Goal: Information Seeking & Learning: Learn about a topic

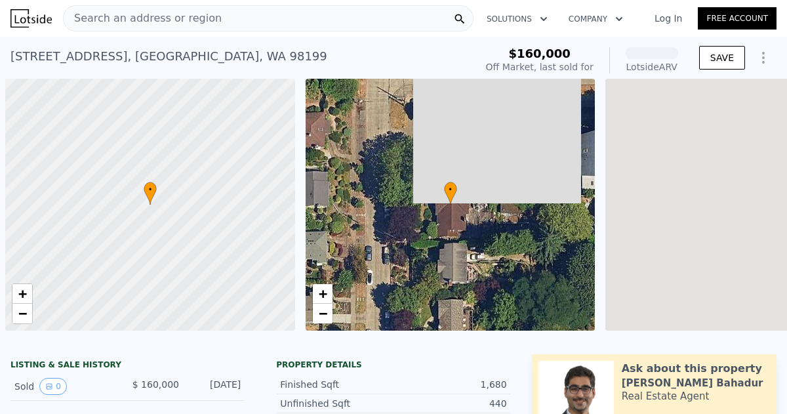
scroll to position [0, 5]
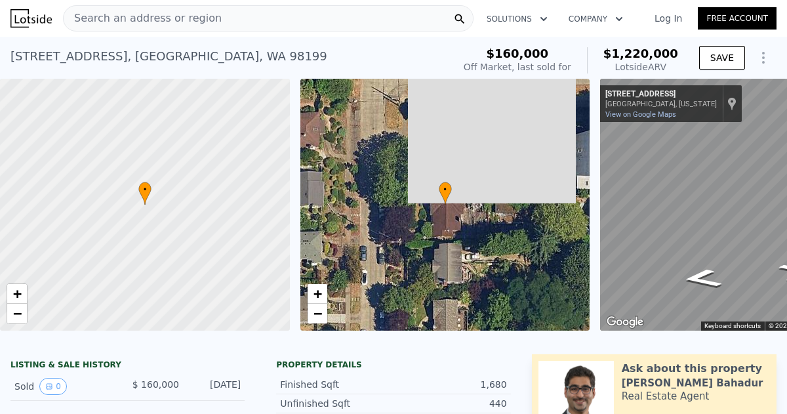
click at [665, 15] on link "Log In" at bounding box center [667, 18] width 59 height 13
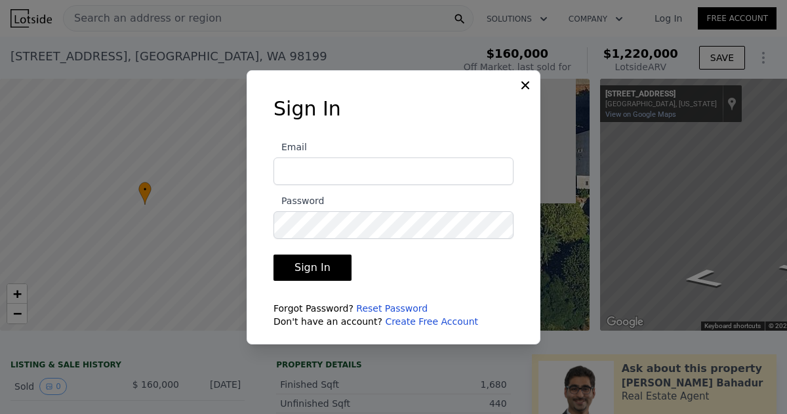
type input "daliahomehaven@gmail.com"
click at [303, 270] on button "Sign In" at bounding box center [312, 267] width 78 height 26
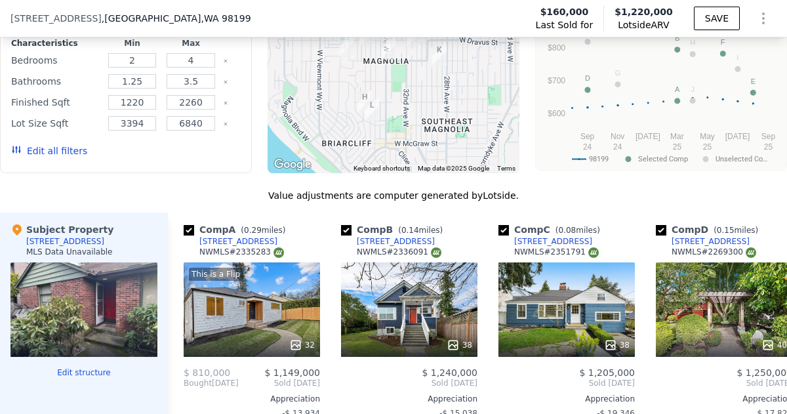
scroll to position [462, 0]
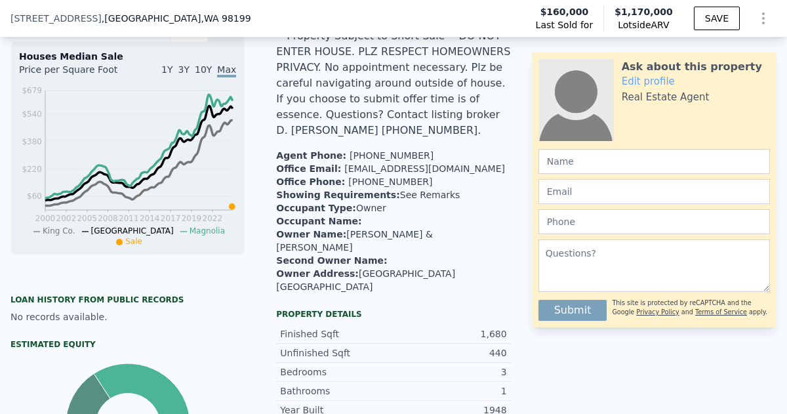
type input "7200"
checkbox input "true"
type input "$ 1,170,000"
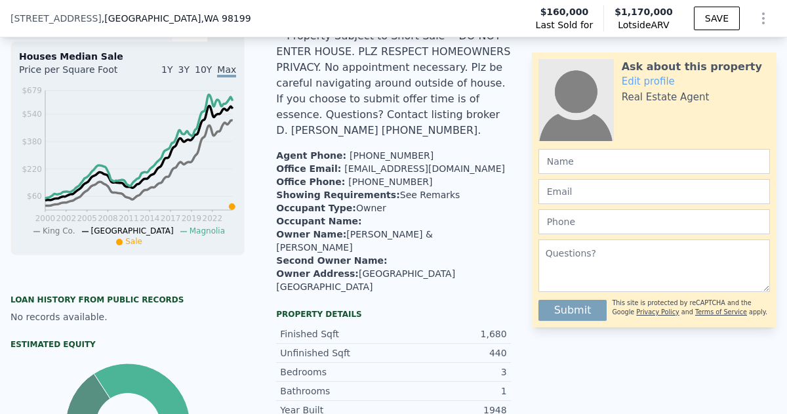
type input "$ 11,573"
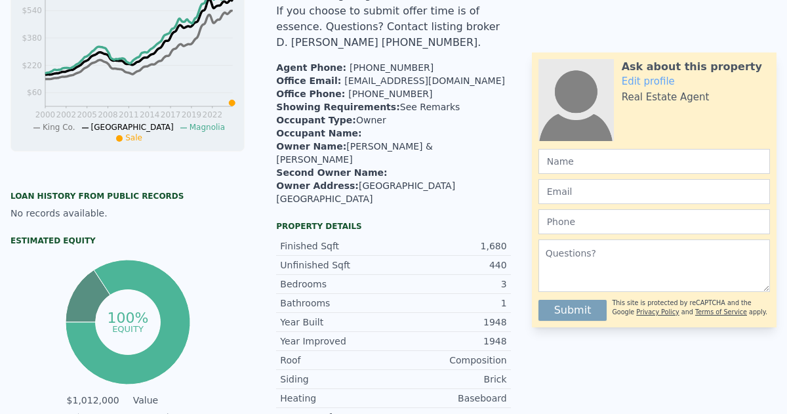
scroll to position [0, 0]
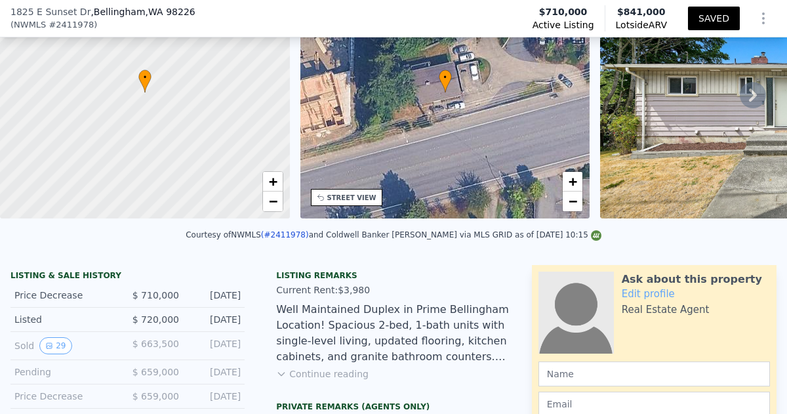
scroll to position [109, 0]
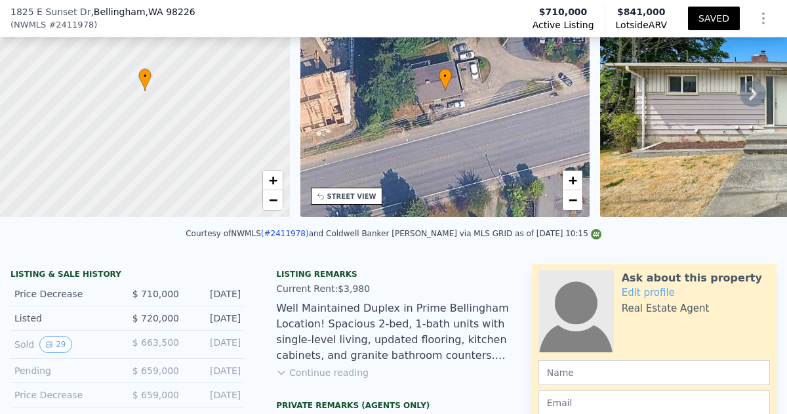
click at [335, 375] on button "Continue reading" at bounding box center [322, 372] width 92 height 13
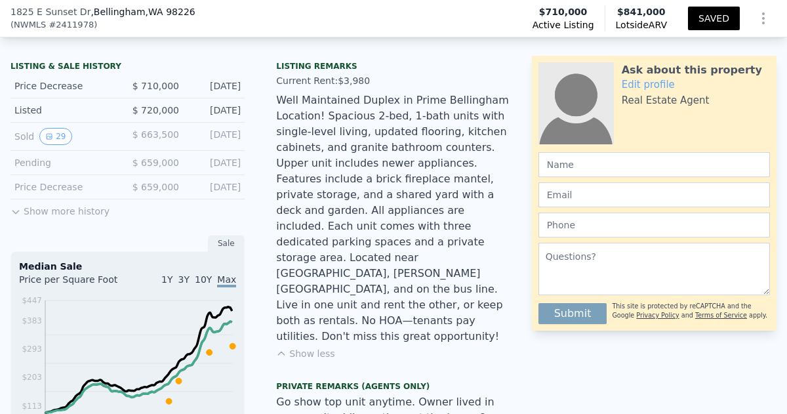
scroll to position [0, 0]
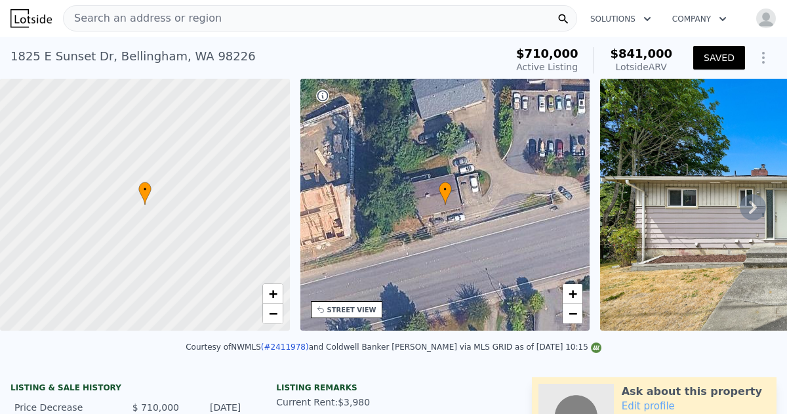
click at [753, 202] on icon at bounding box center [752, 207] width 26 height 26
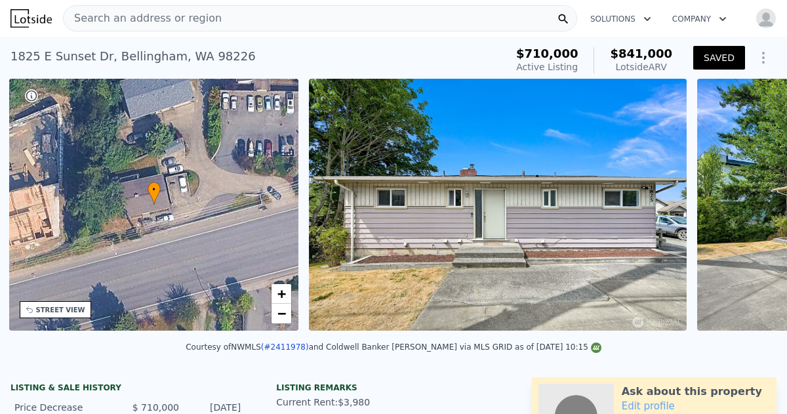
scroll to position [0, 305]
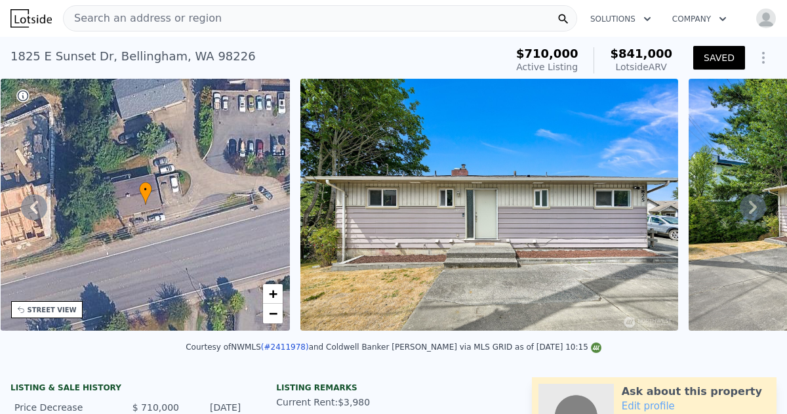
click at [753, 206] on icon at bounding box center [752, 207] width 26 height 26
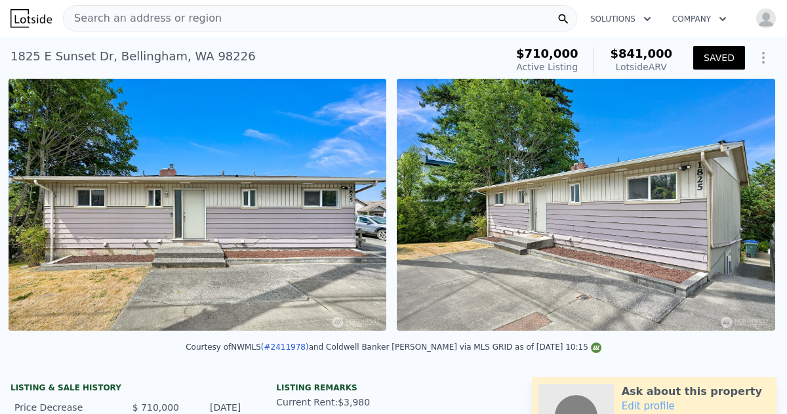
scroll to position [0, 600]
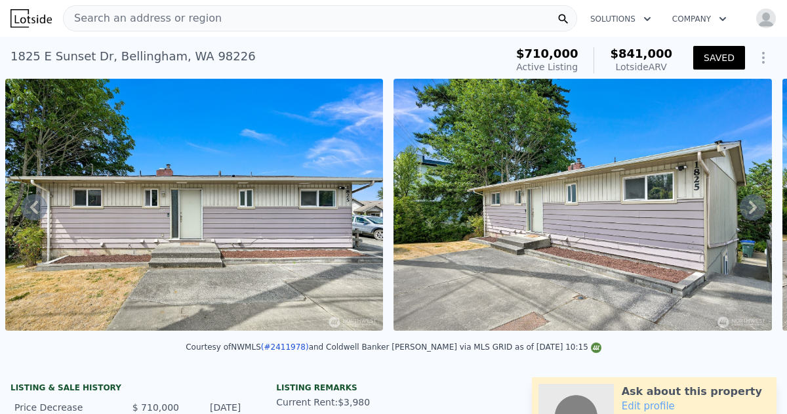
click at [753, 206] on icon at bounding box center [752, 207] width 26 height 26
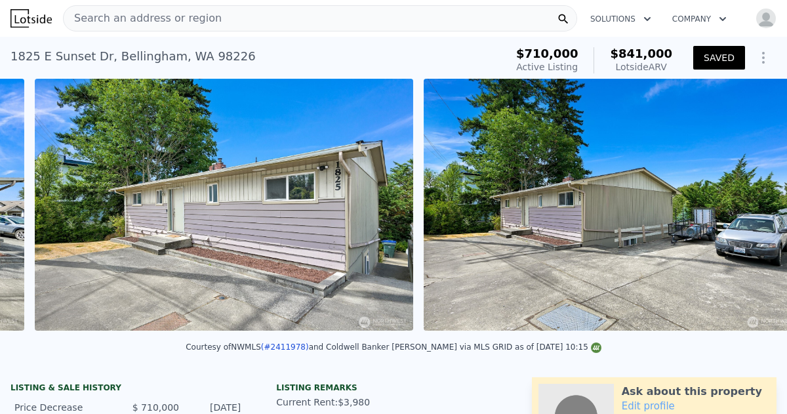
scroll to position [0, 988]
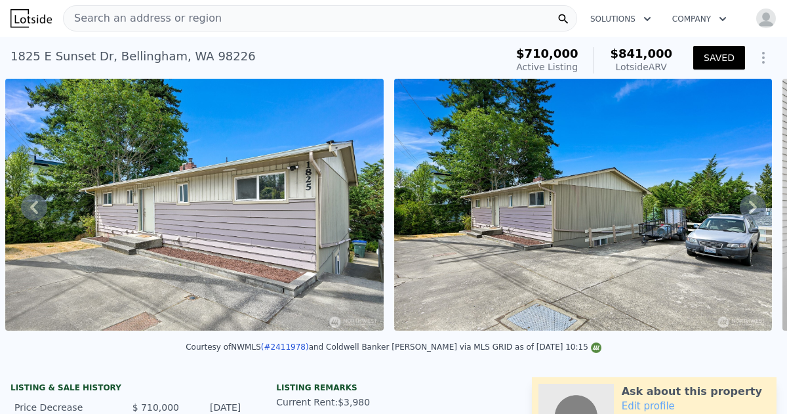
click at [753, 206] on icon at bounding box center [752, 207] width 26 height 26
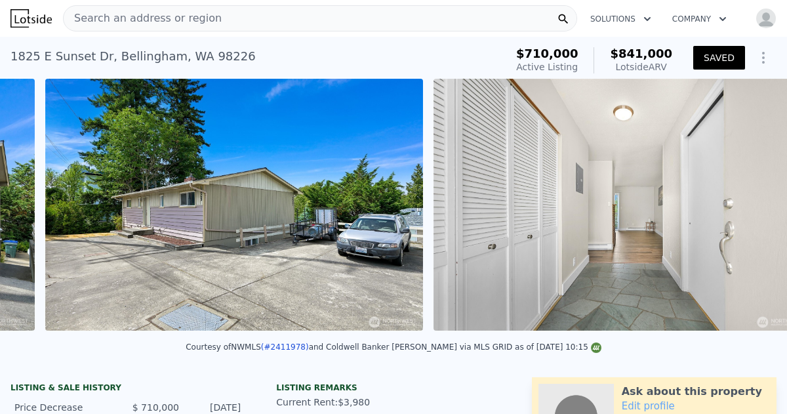
scroll to position [0, 1376]
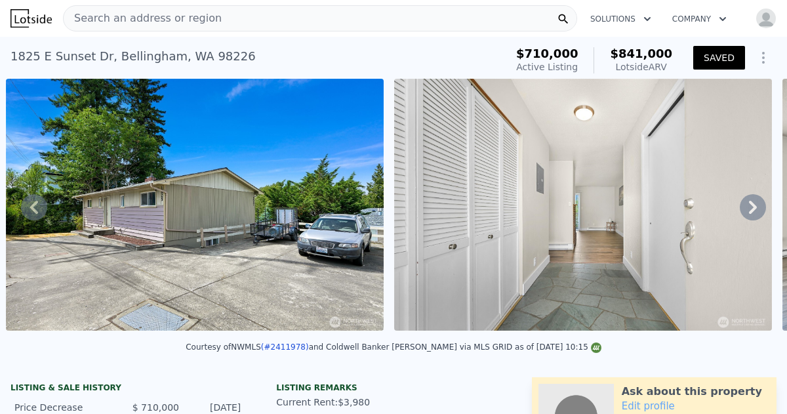
click at [753, 206] on icon at bounding box center [752, 207] width 26 height 26
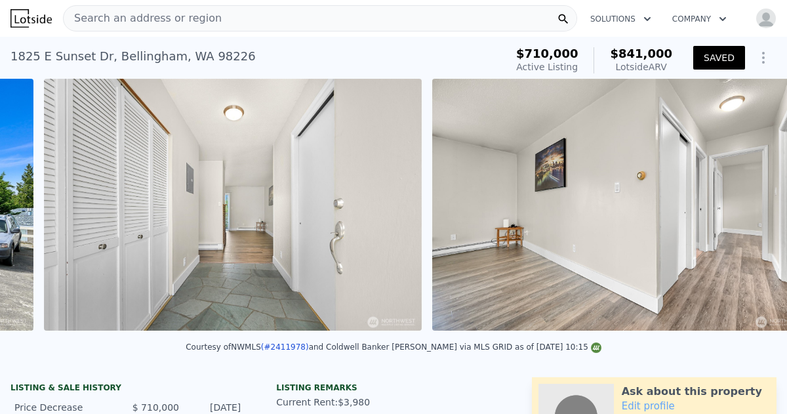
scroll to position [0, 1764]
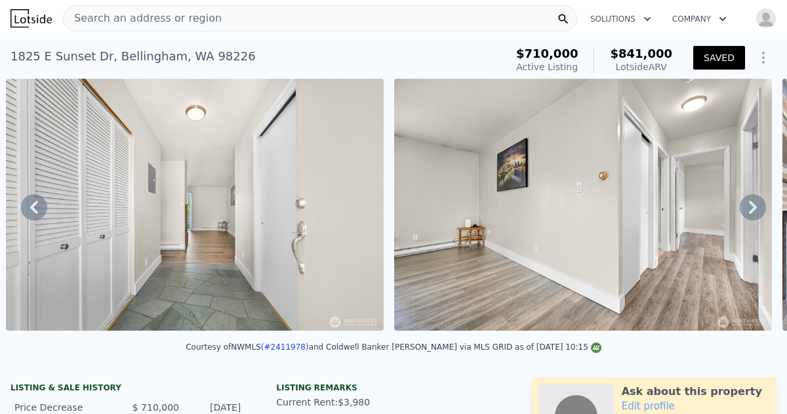
click at [753, 206] on icon at bounding box center [752, 207] width 26 height 26
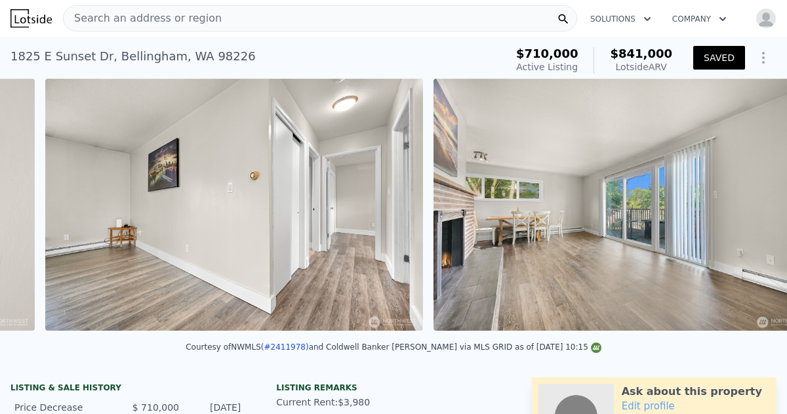
scroll to position [0, 2153]
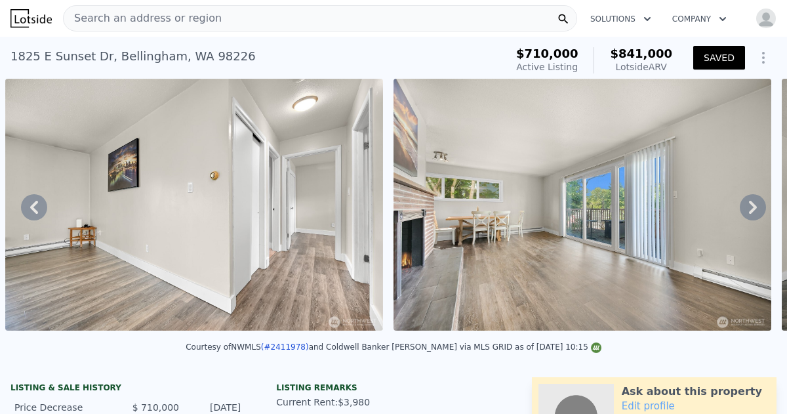
click at [753, 206] on icon at bounding box center [752, 207] width 26 height 26
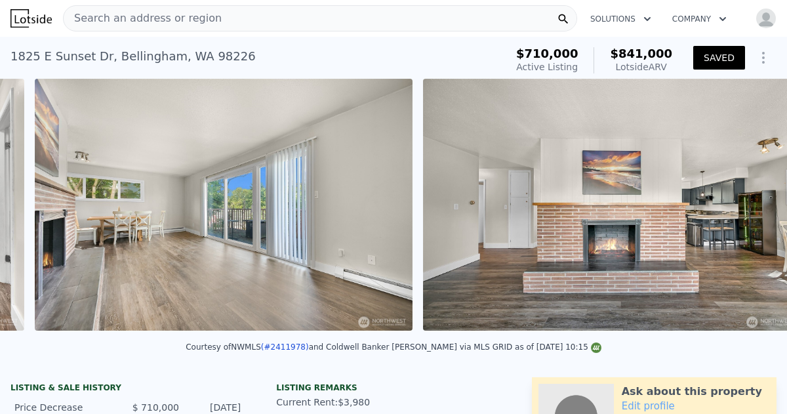
scroll to position [0, 2541]
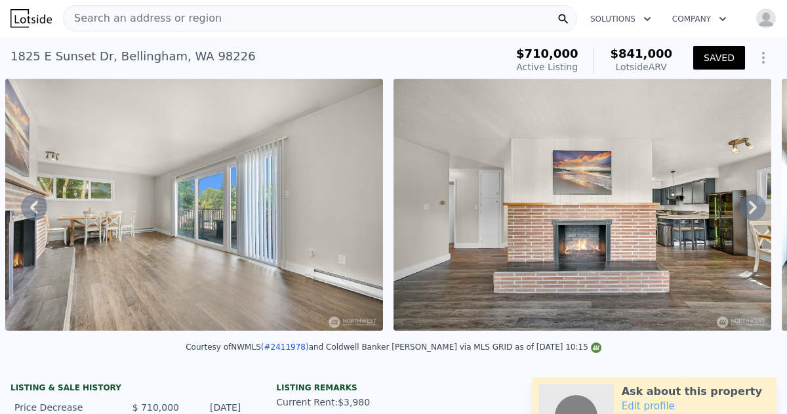
click at [753, 206] on icon at bounding box center [752, 207] width 26 height 26
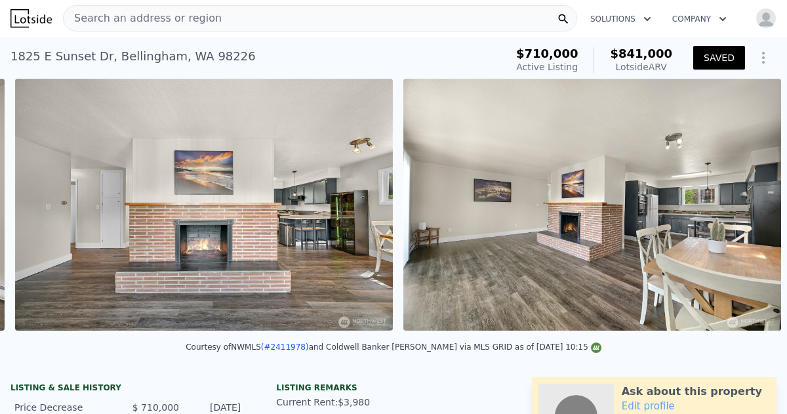
scroll to position [0, 2929]
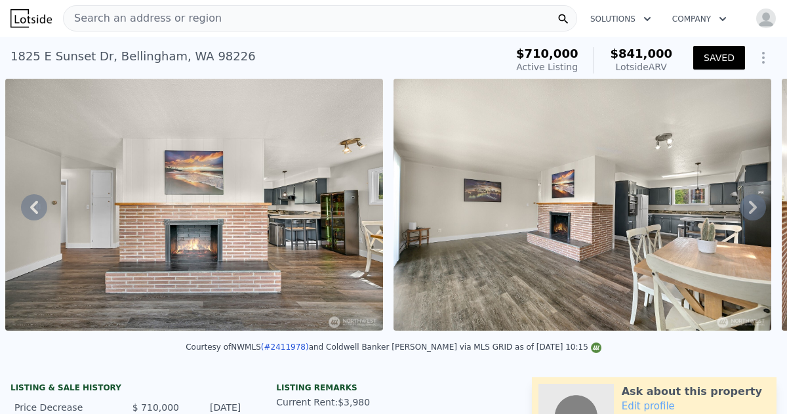
click at [753, 206] on icon at bounding box center [752, 207] width 26 height 26
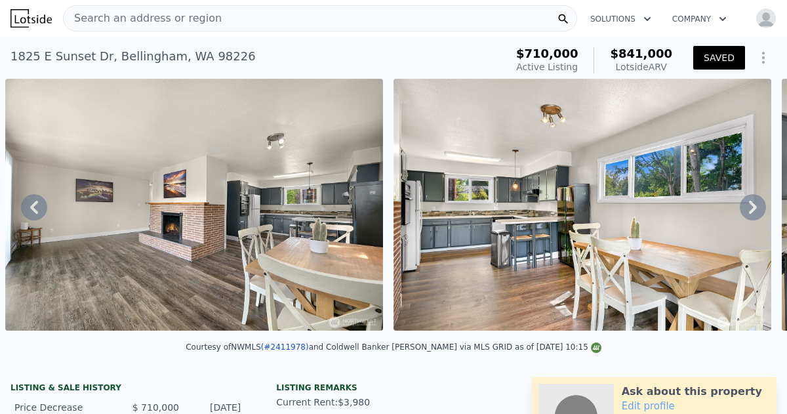
click at [753, 206] on icon at bounding box center [752, 207] width 26 height 26
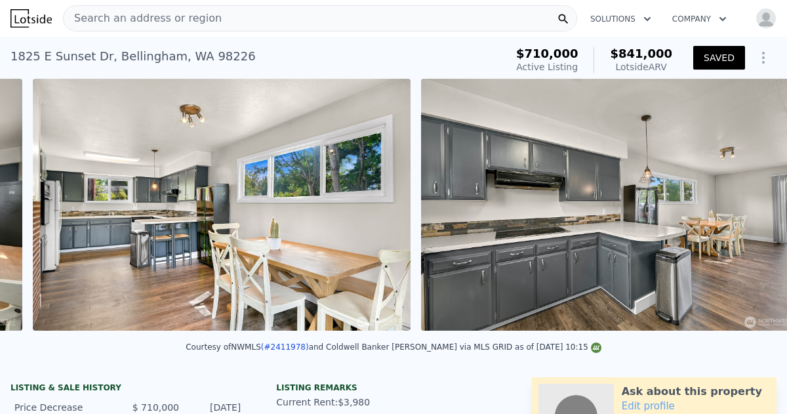
scroll to position [0, 3705]
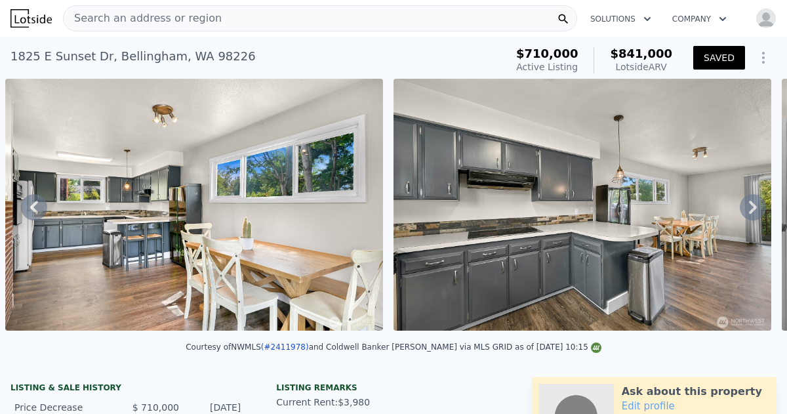
click at [753, 206] on icon at bounding box center [752, 207] width 26 height 26
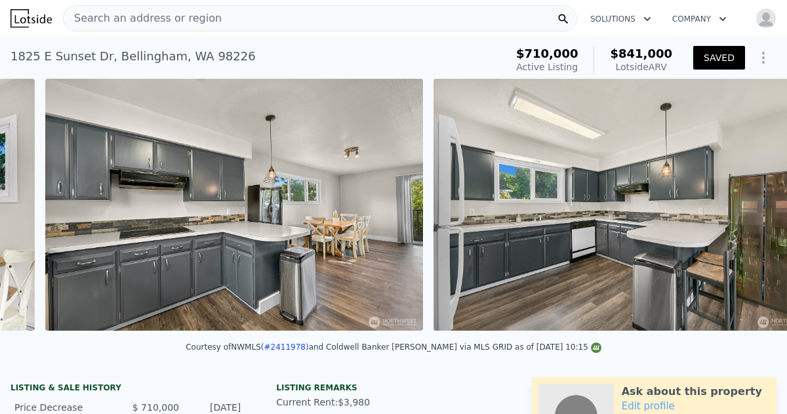
scroll to position [0, 4093]
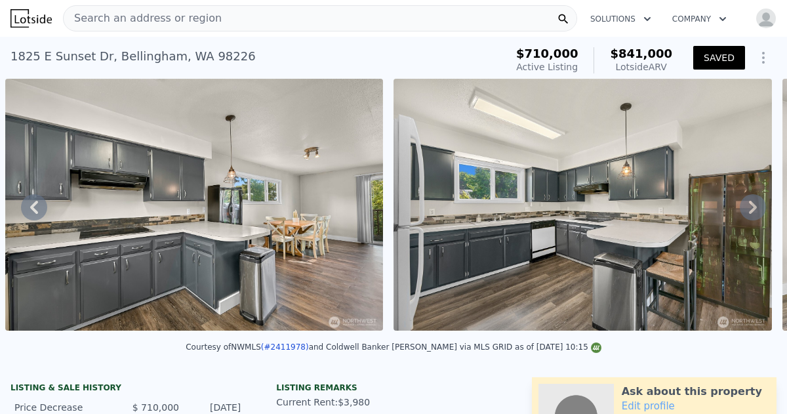
click at [175, 210] on img at bounding box center [194, 205] width 378 height 252
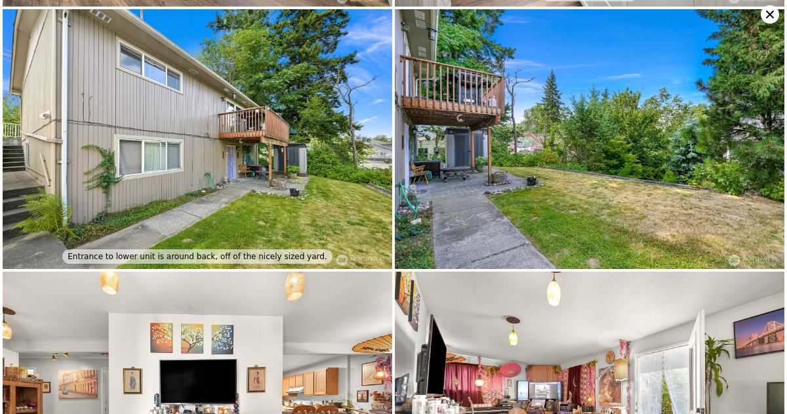
scroll to position [2097, 0]
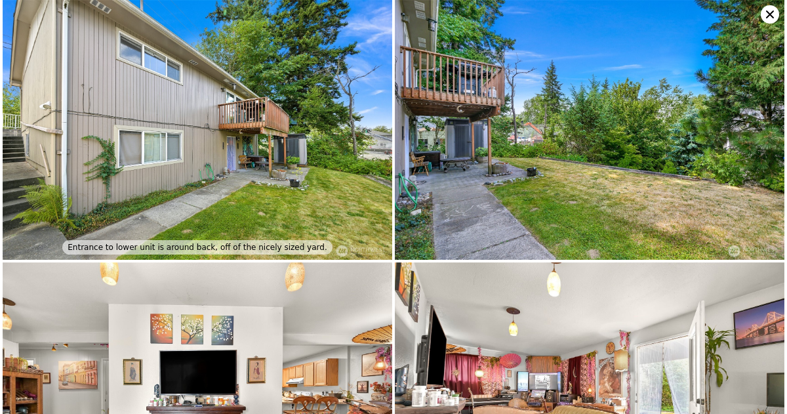
click at [226, 163] on img at bounding box center [197, 130] width 389 height 260
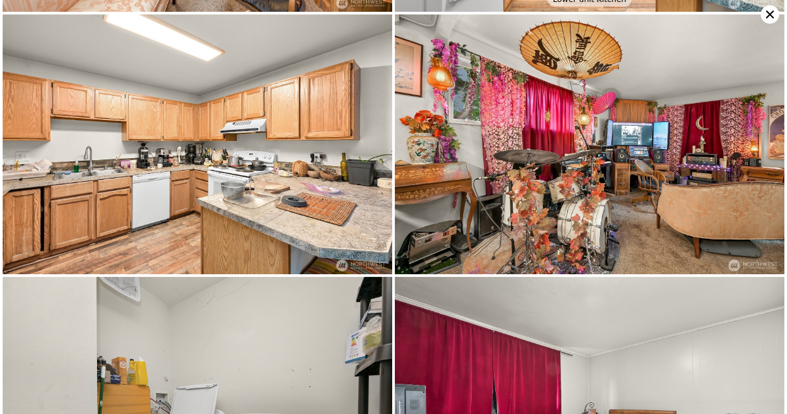
scroll to position [2883, 0]
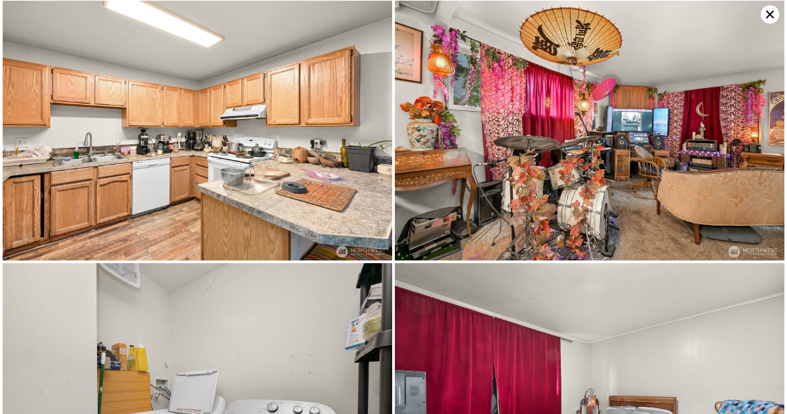
click at [586, 180] on img at bounding box center [589, 131] width 389 height 260
click at [598, 157] on img at bounding box center [589, 131] width 389 height 260
click at [597, 168] on img at bounding box center [589, 131] width 389 height 260
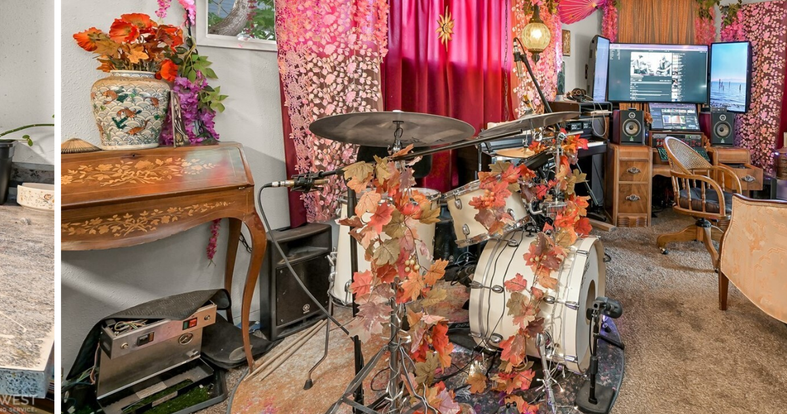
click at [587, 150] on img at bounding box center [589, 130] width 389 height 260
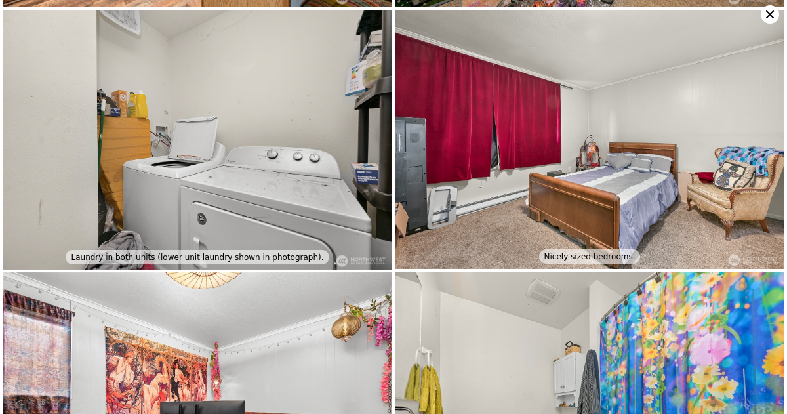
scroll to position [3145, 0]
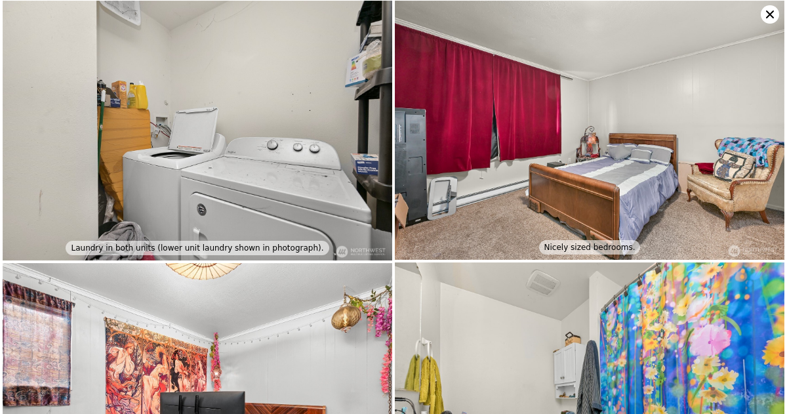
click at [506, 184] on img at bounding box center [589, 131] width 389 height 260
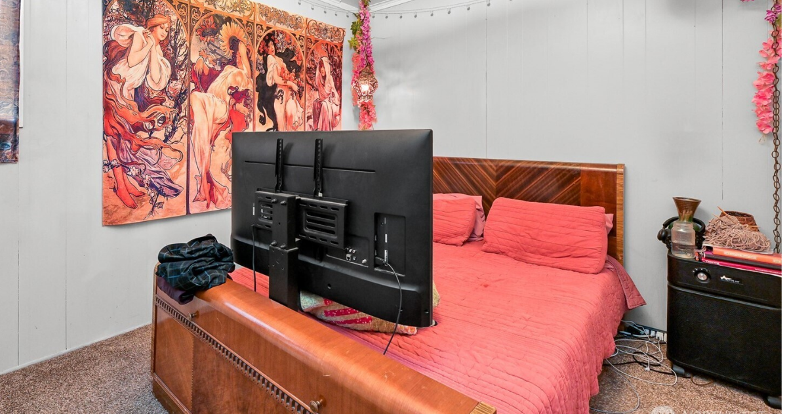
scroll to position [3407, 0]
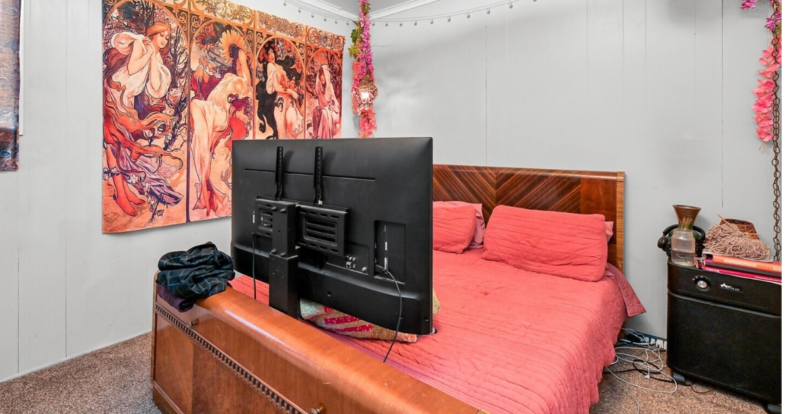
click at [109, 213] on img at bounding box center [197, 131] width 389 height 260
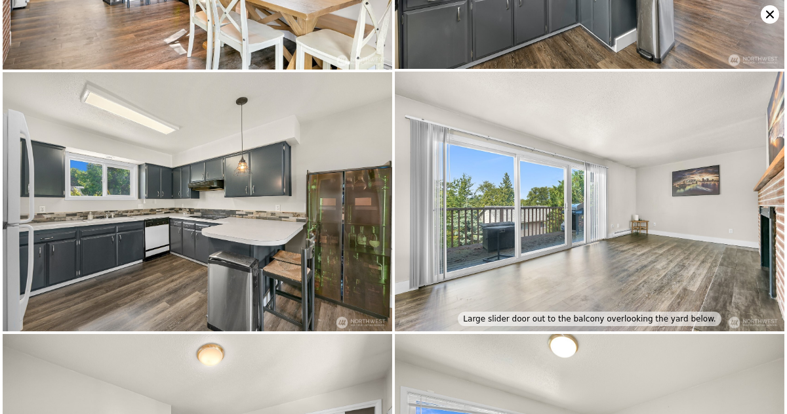
scroll to position [1310, 0]
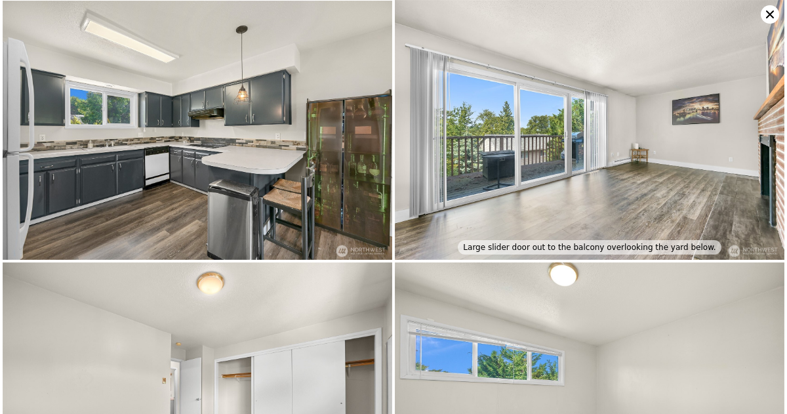
click at [215, 166] on img at bounding box center [197, 131] width 389 height 260
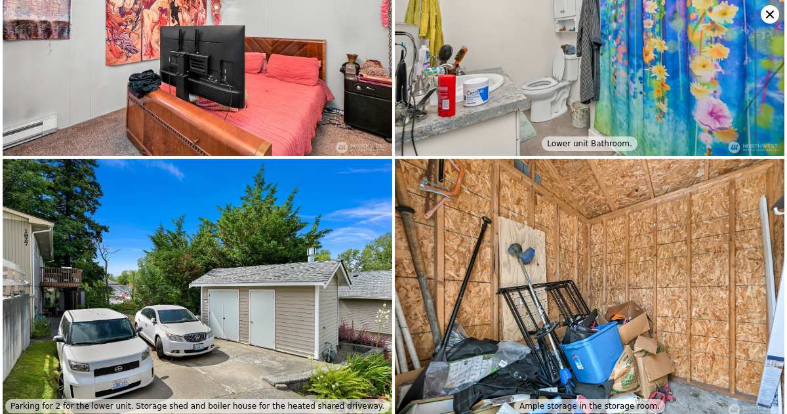
scroll to position [3516, 0]
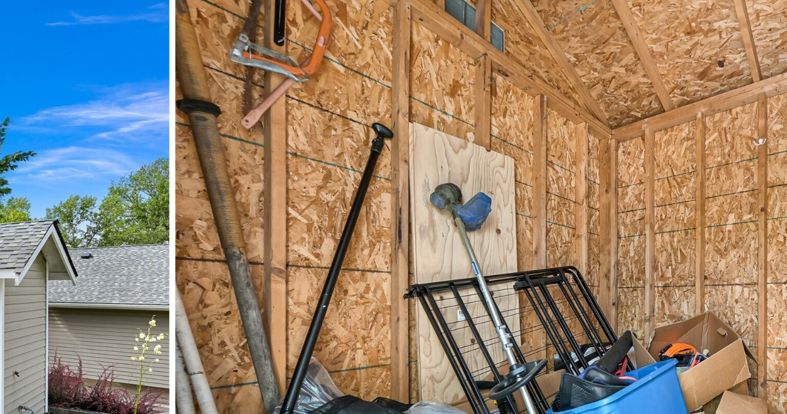
click at [582, 277] on img at bounding box center [589, 284] width 389 height 260
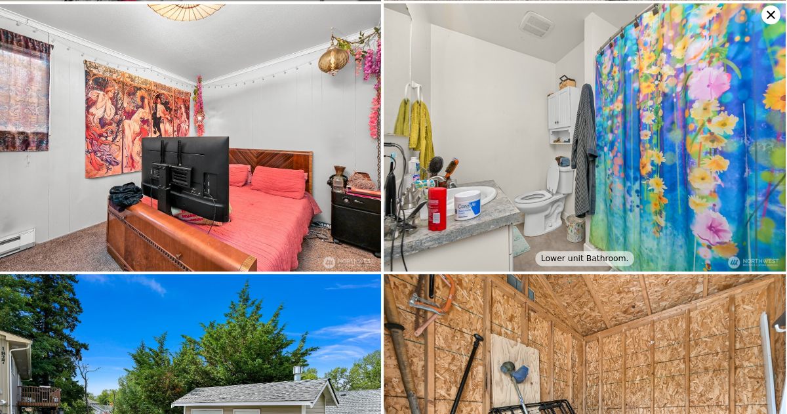
scroll to position [3407, 0]
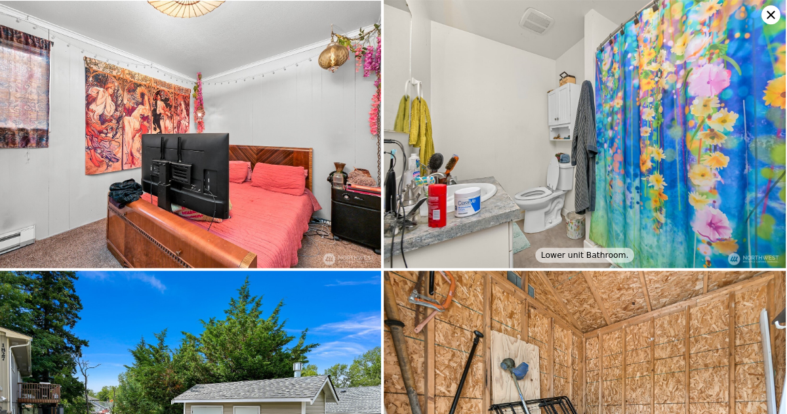
click at [260, 117] on img at bounding box center [197, 131] width 389 height 260
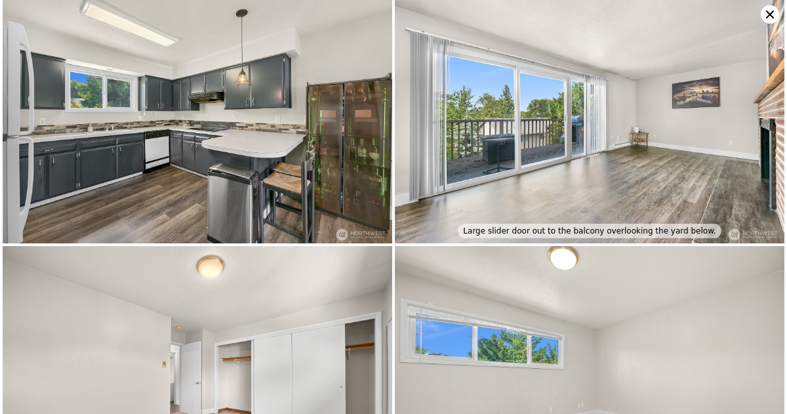
scroll to position [1310, 0]
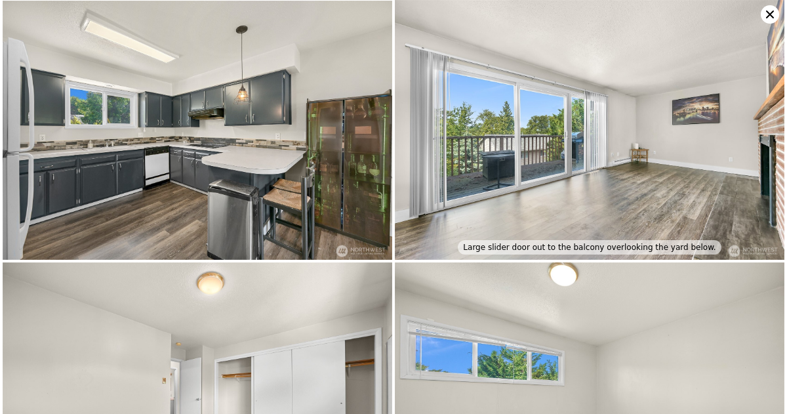
click at [635, 134] on img at bounding box center [589, 130] width 389 height 260
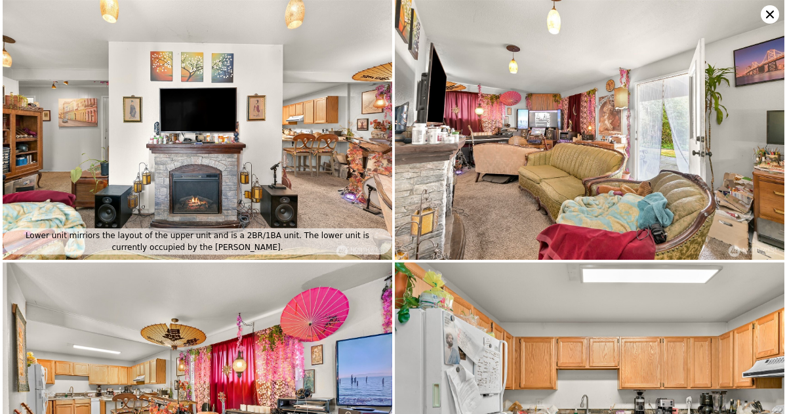
scroll to position [2351, 0]
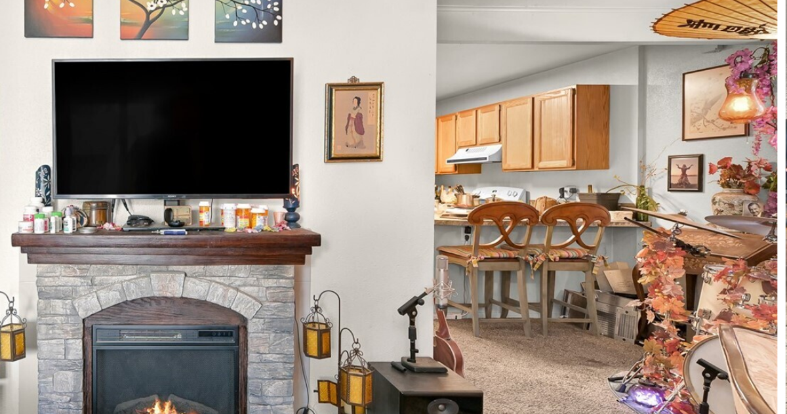
click at [283, 113] on img at bounding box center [197, 139] width 389 height 260
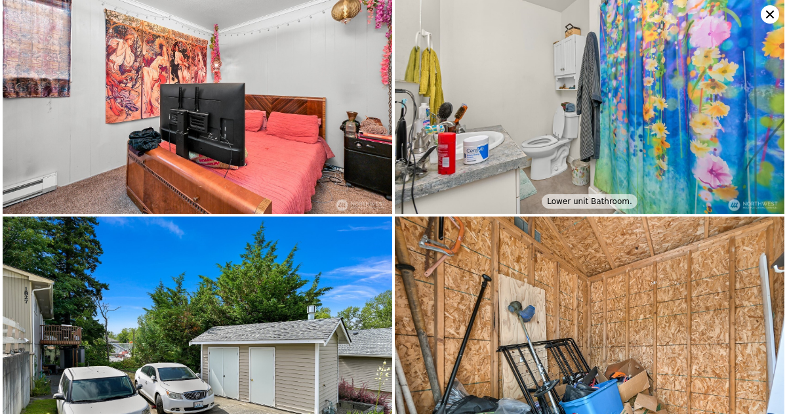
scroll to position [3516, 0]
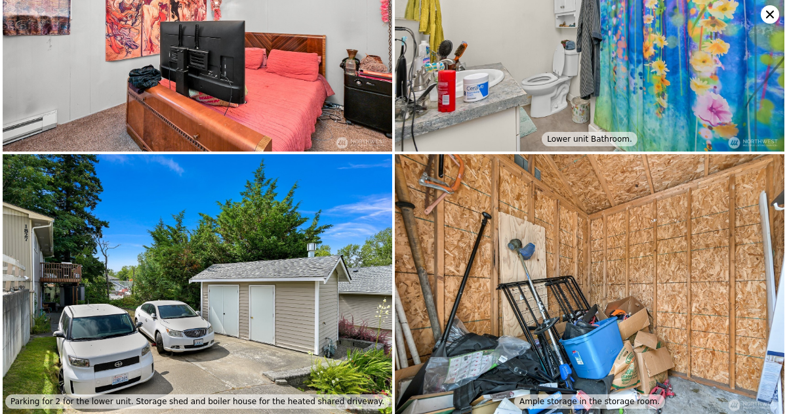
click at [772, 15] on icon at bounding box center [769, 14] width 18 height 18
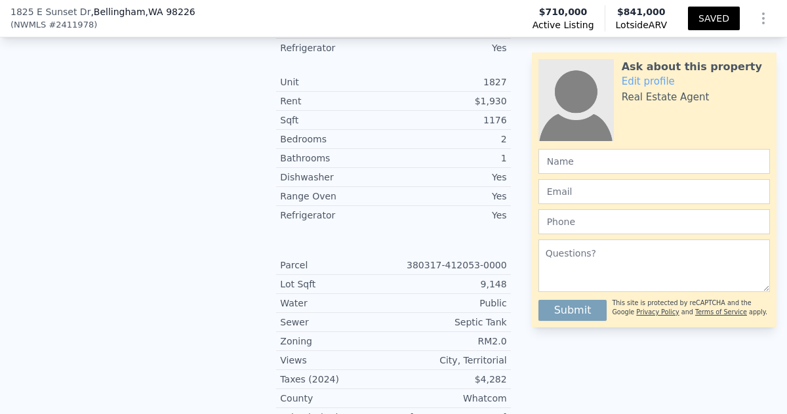
scroll to position [0, 0]
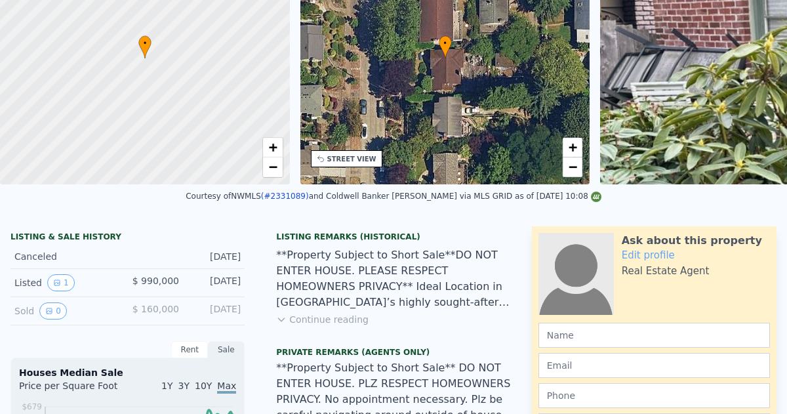
scroll to position [5, 0]
